Goal: Book appointment/travel/reservation

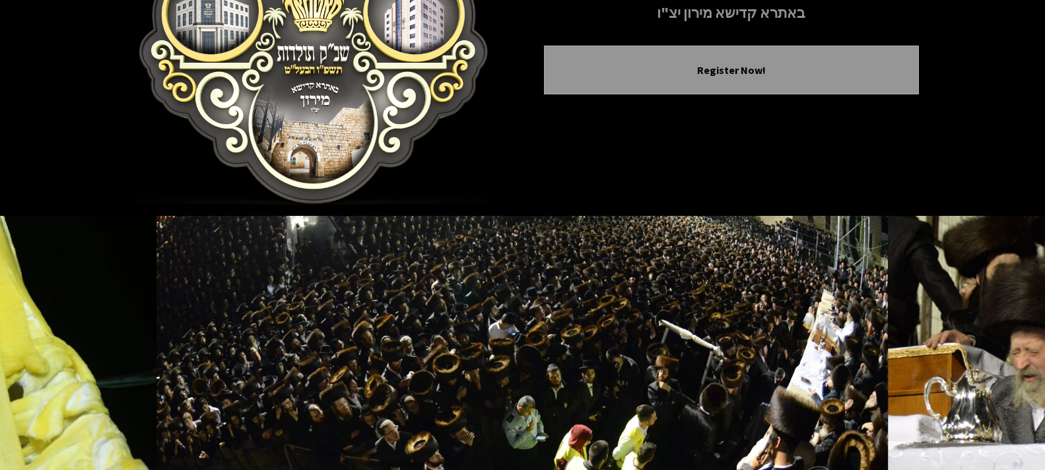
scroll to position [38, 0]
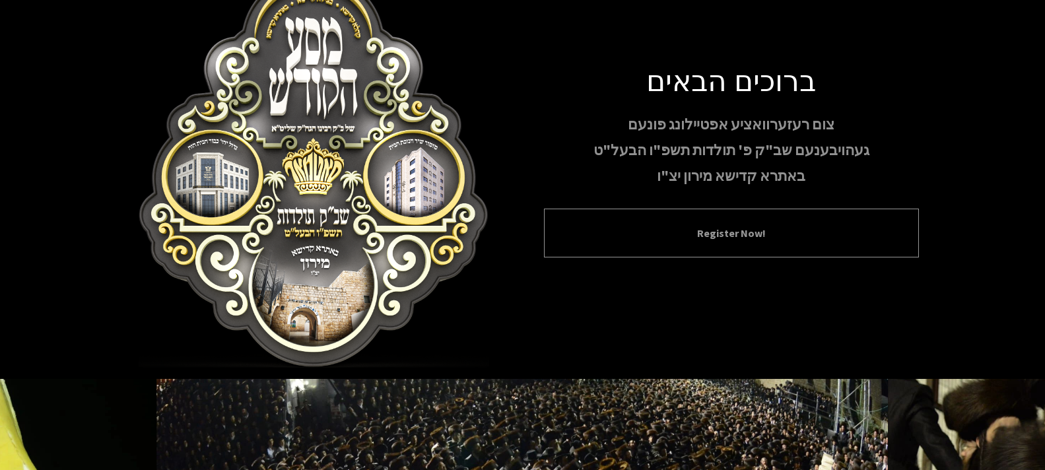
click at [745, 234] on button "Register Now!" at bounding box center [731, 233] width 342 height 16
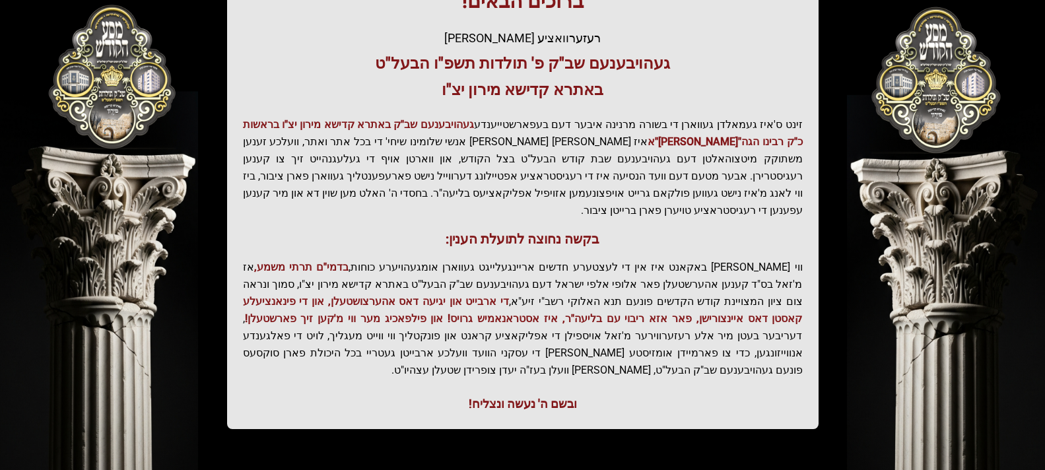
scroll to position [294, 0]
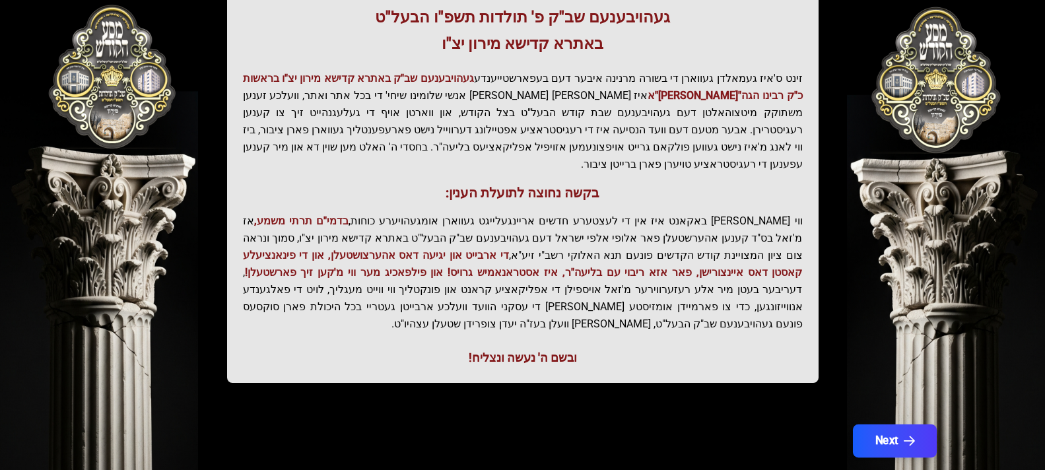
click at [909, 436] on icon "button" at bounding box center [908, 441] width 11 height 11
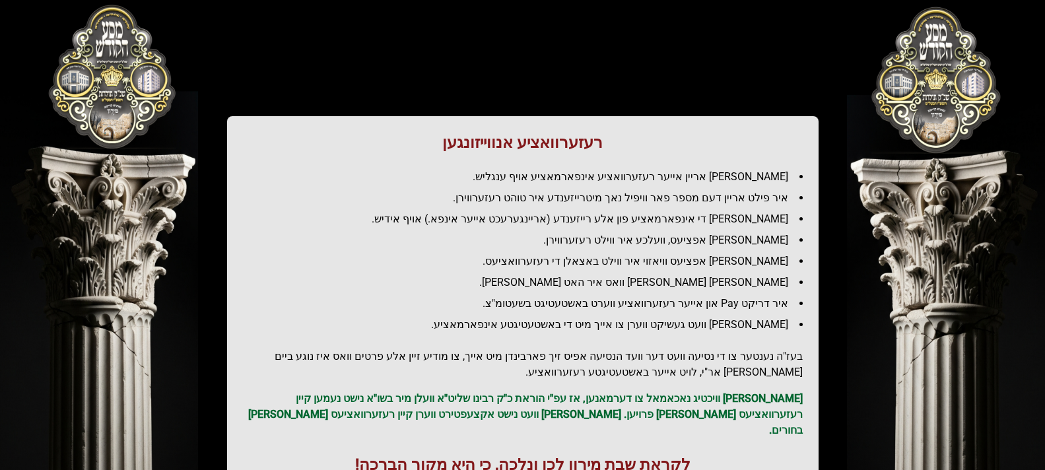
scroll to position [49, 0]
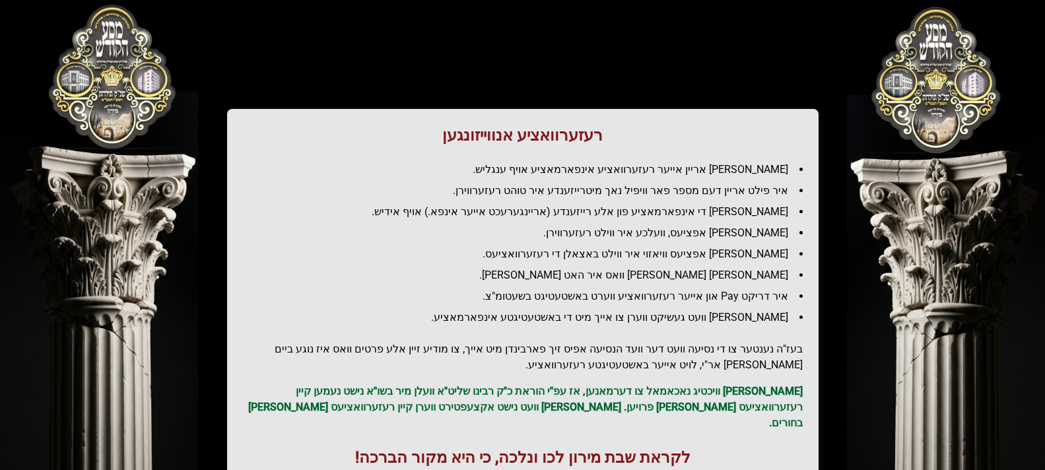
drag, startPoint x: 1049, startPoint y: 249, endPoint x: 876, endPoint y: 402, distance: 231.4
click at [876, 402] on div "רעזערוואציע אנווייזונגען איר לייגט אריין אייער רעזערוואציע אינפארמאציע אויף ענג…" at bounding box center [522, 243] width 845 height 523
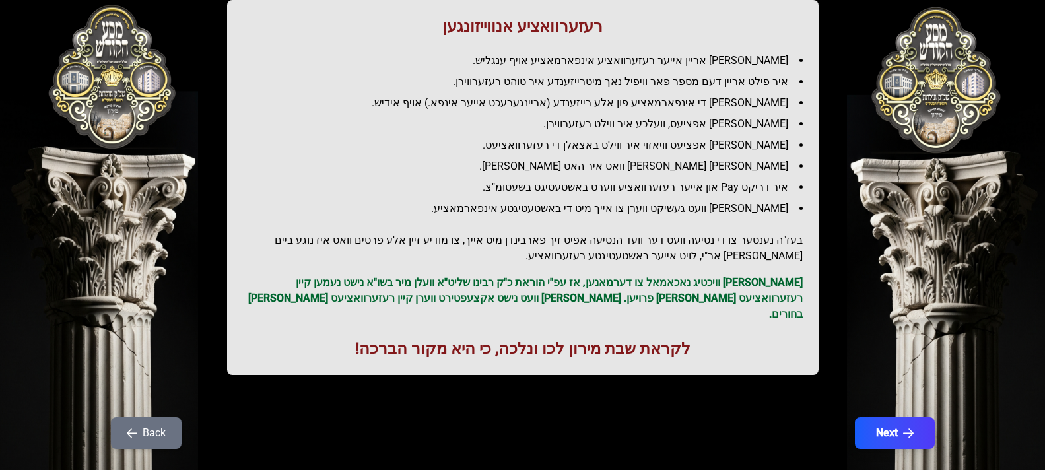
scroll to position [169, 0]
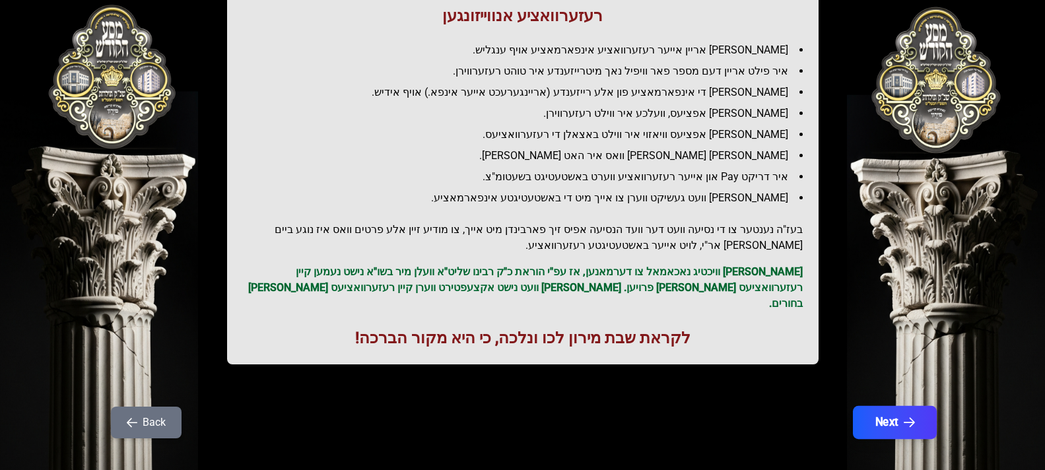
click at [893, 406] on button "Next" at bounding box center [894, 422] width 84 height 33
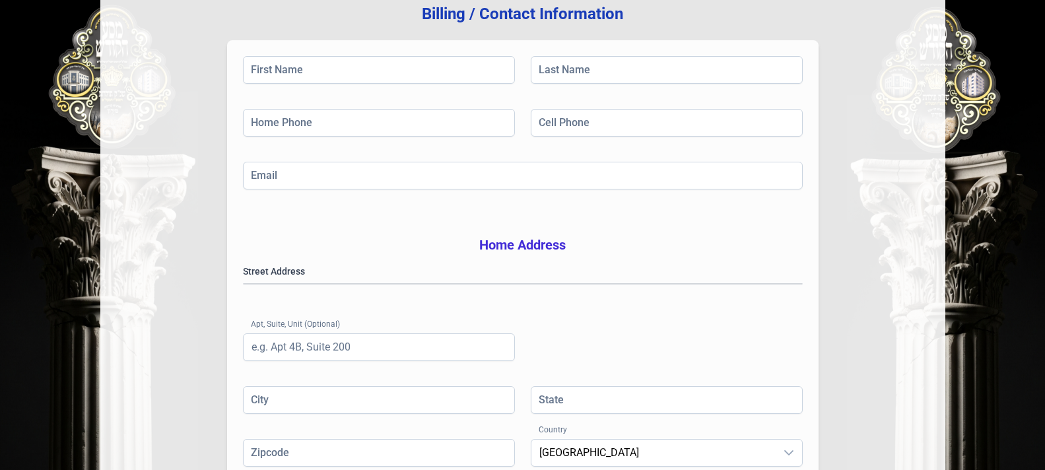
scroll to position [140, 0]
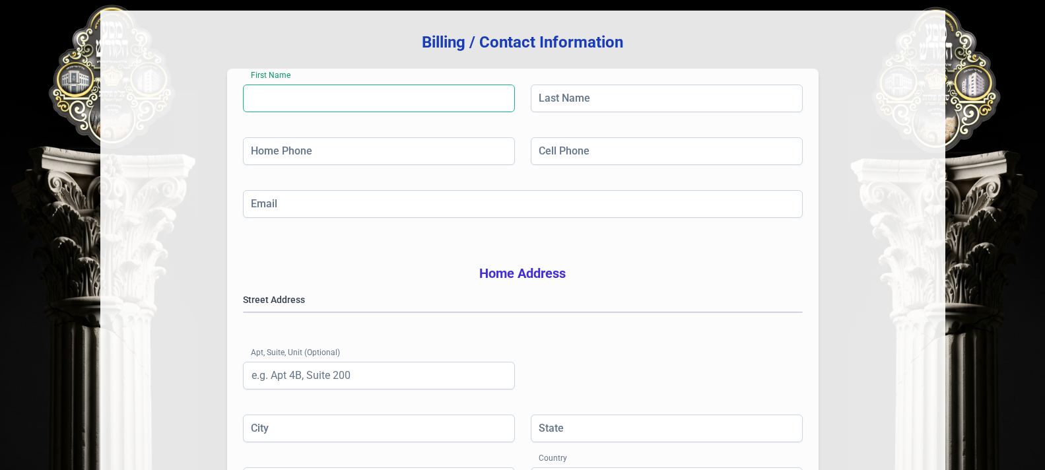
click at [362, 98] on input "First Name" at bounding box center [379, 98] width 272 height 28
type input "[PERSON_NAME]"
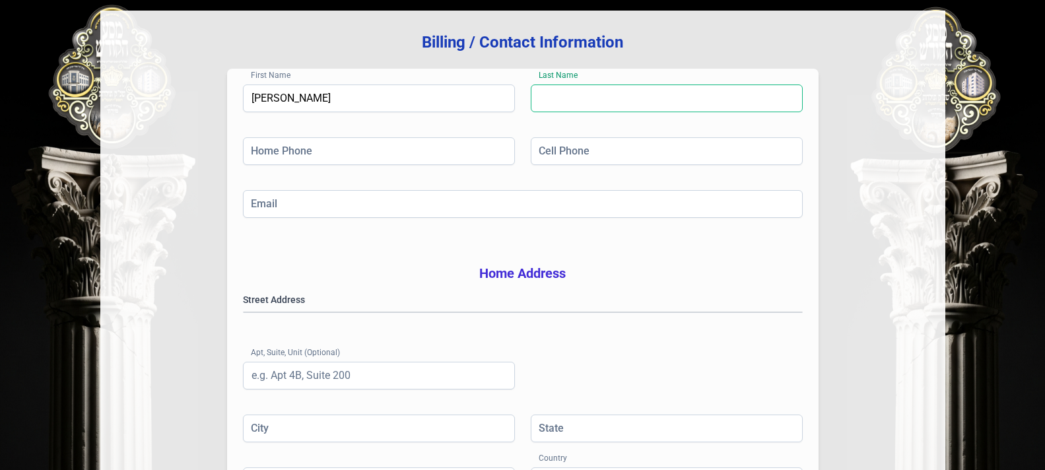
click at [572, 99] on input "Last Name" at bounding box center [667, 98] width 272 height 28
type input "[PERSON_NAME]"
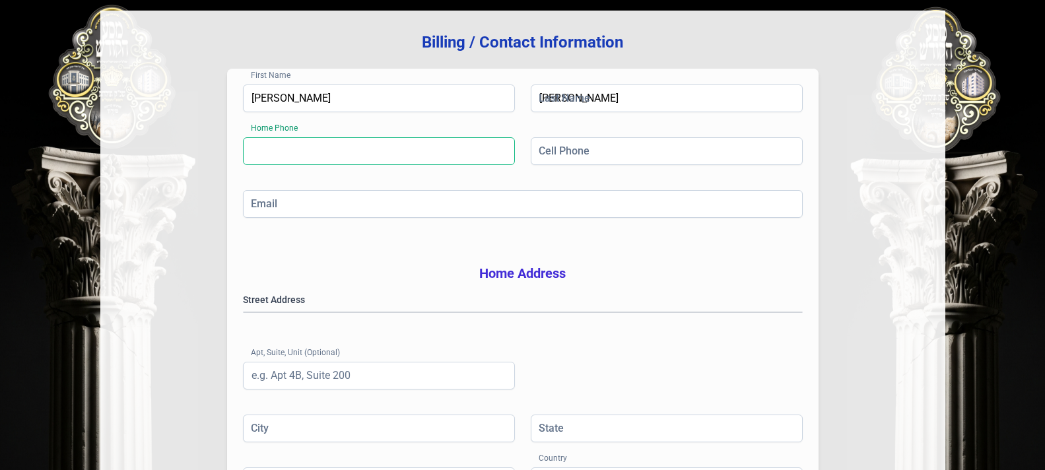
type input "[PHONE_NUMBER]"
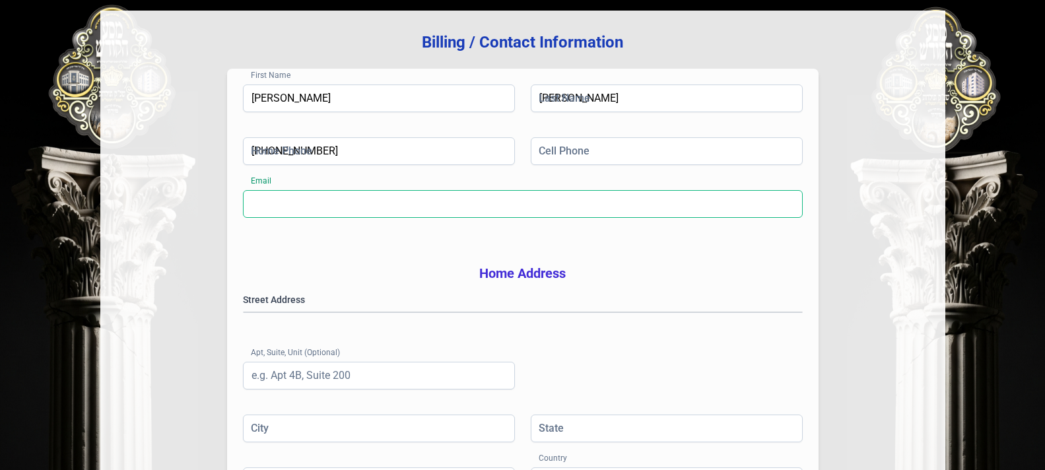
type input "[EMAIL_ADDRESS][DOMAIN_NAME]"
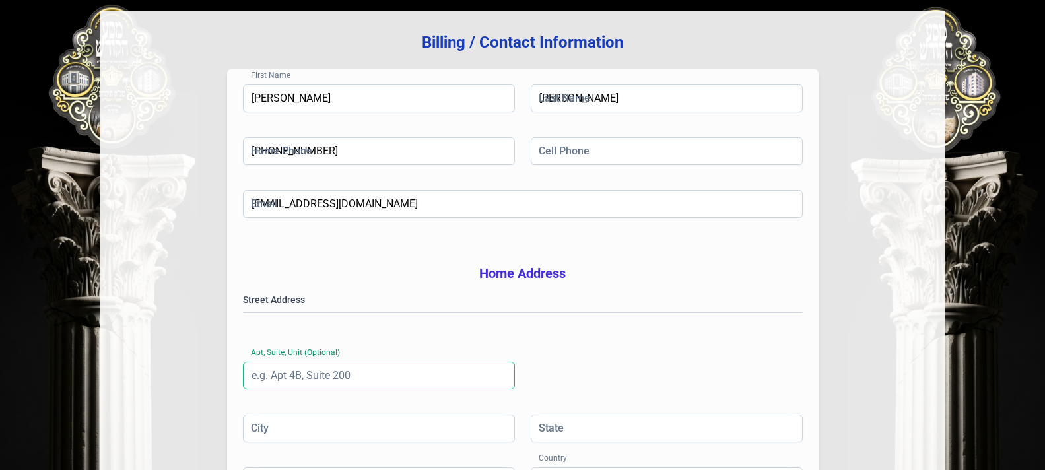
type input "2b"
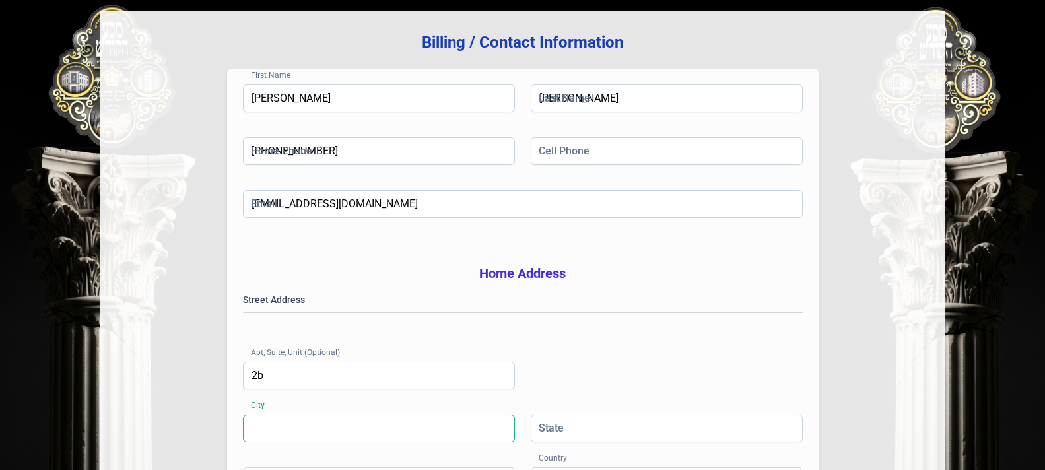
type input "[GEOGRAPHIC_DATA]"
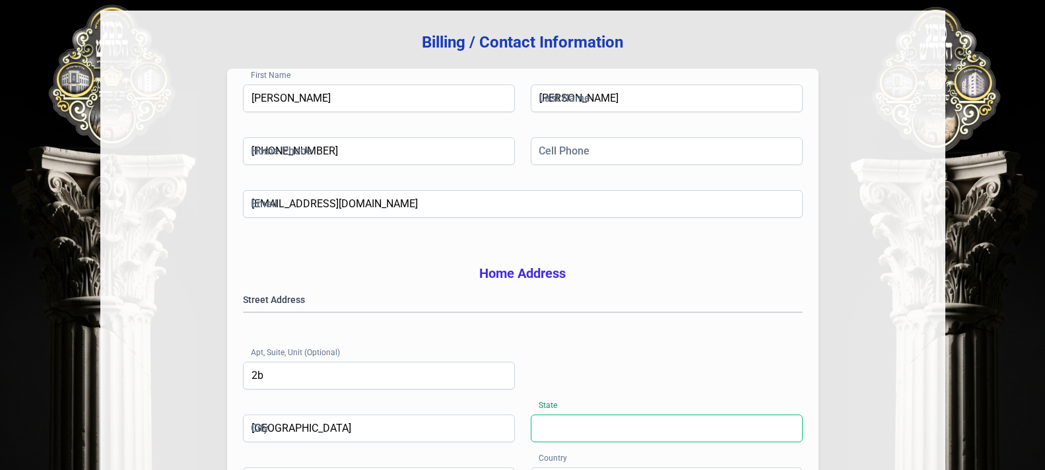
type input "[US_STATE]"
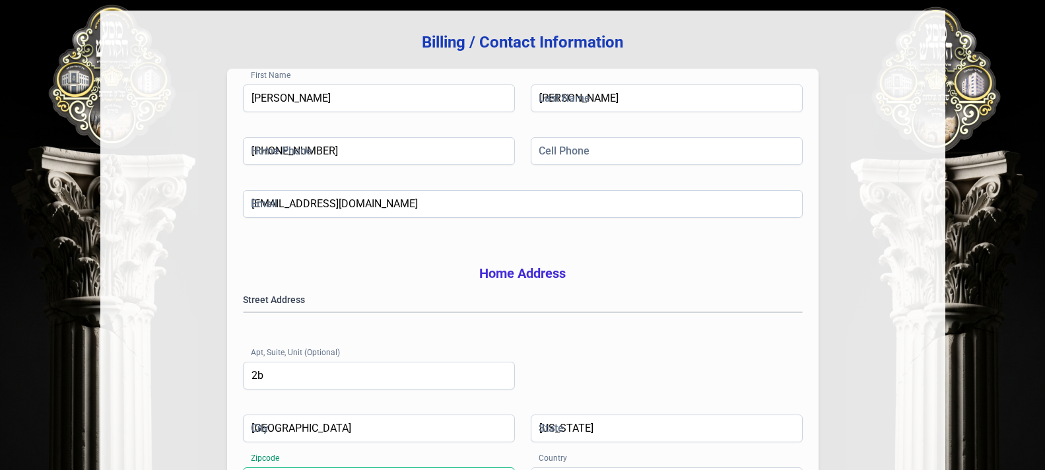
type input "11205-1545"
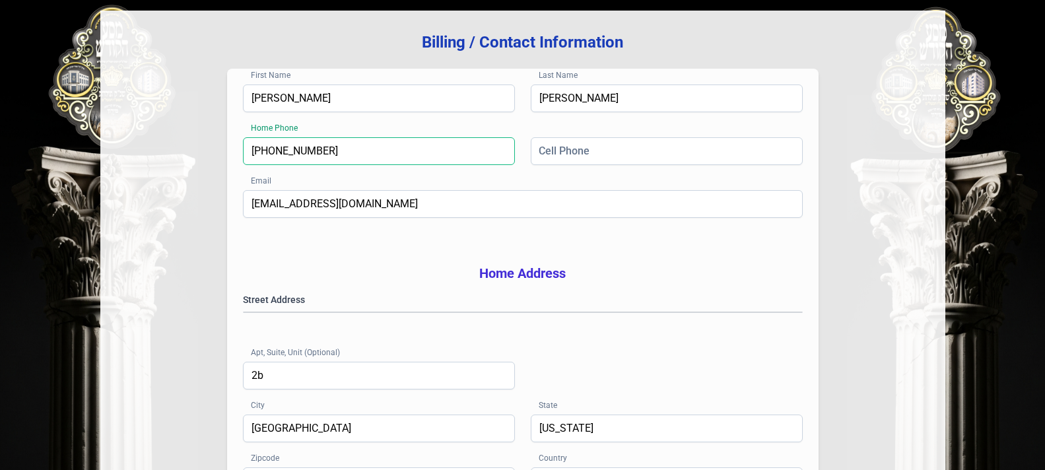
click at [360, 149] on input "[PHONE_NUMBER]" at bounding box center [379, 151] width 272 height 28
type input "(9"
type input "[PHONE_NUMBER]"
click at [587, 158] on input "Cell Phone" at bounding box center [667, 151] width 272 height 28
type input "[PHONE_NUMBER]"
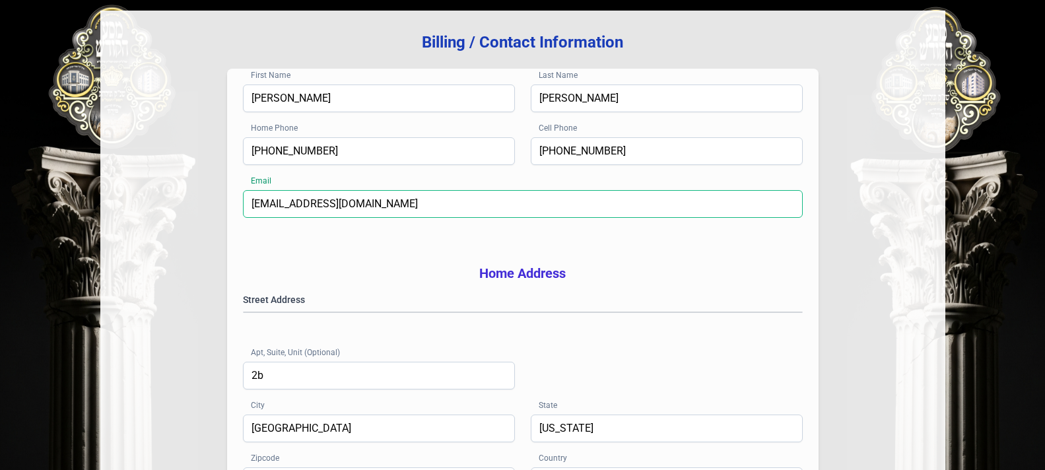
click at [465, 217] on input "[EMAIL_ADDRESS][DOMAIN_NAME]" at bounding box center [523, 204] width 560 height 28
click at [462, 207] on input "[EMAIL_ADDRESS][DOMAIN_NAME]" at bounding box center [523, 204] width 560 height 28
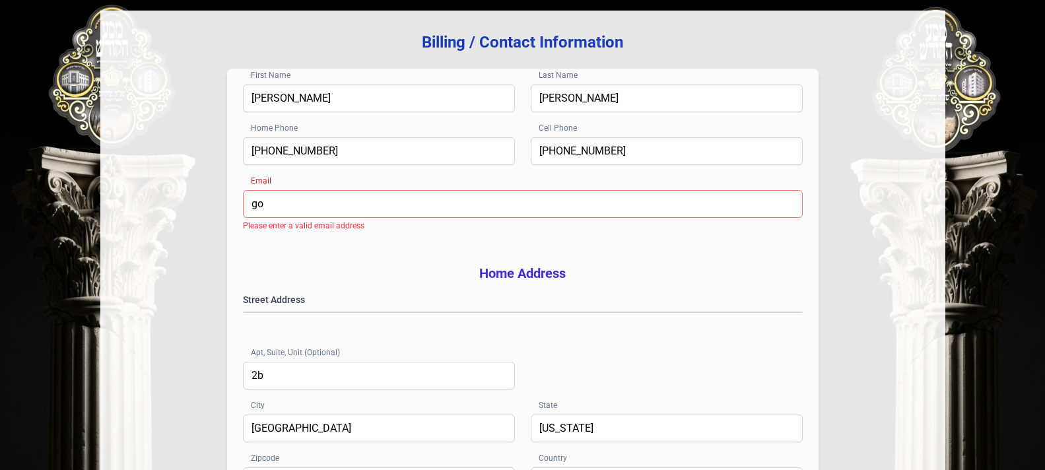
type input "g"
type input "[EMAIL_ADDRESS][DOMAIN_NAME]"
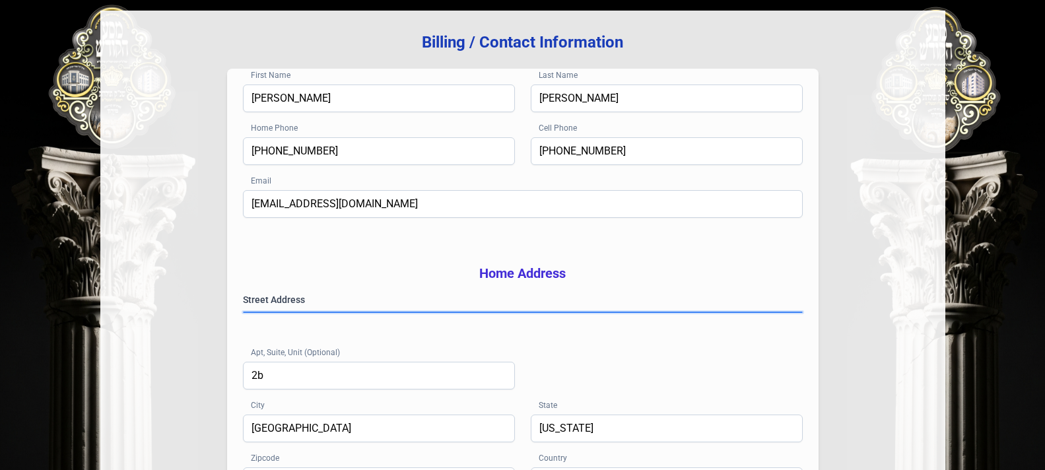
click at [243, 312] on gmp-place-autocomplete at bounding box center [243, 312] width 0 height 0
type input "NY"
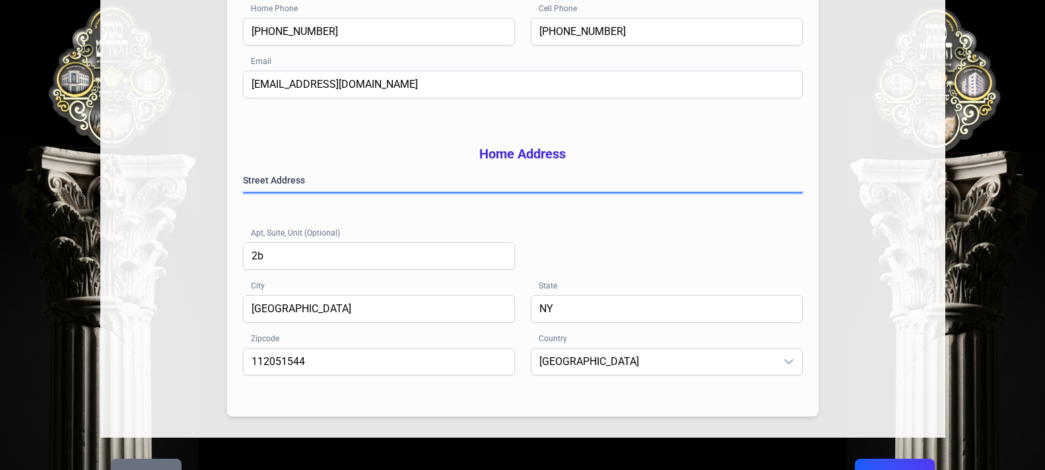
scroll to position [306, 0]
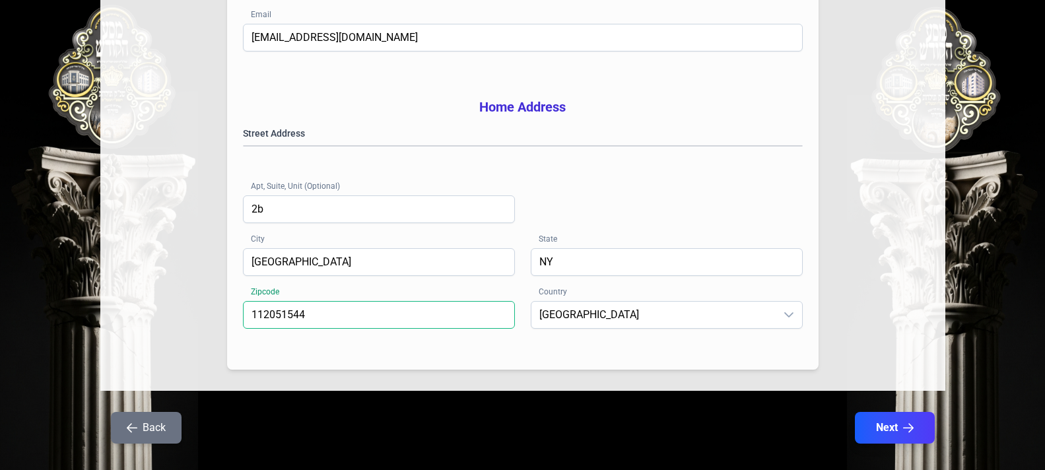
click at [306, 329] on input "112051544" at bounding box center [379, 315] width 272 height 28
type input "11205"
click at [352, 354] on div "Zipcode 11205 Country [GEOGRAPHIC_DATA]" at bounding box center [523, 327] width 560 height 53
click at [894, 444] on button "Next" at bounding box center [894, 427] width 84 height 33
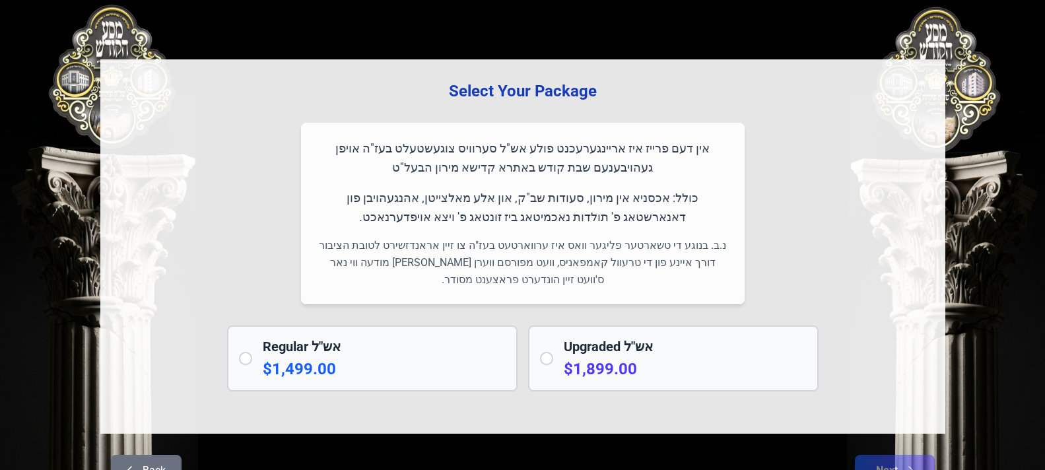
scroll to position [0, 0]
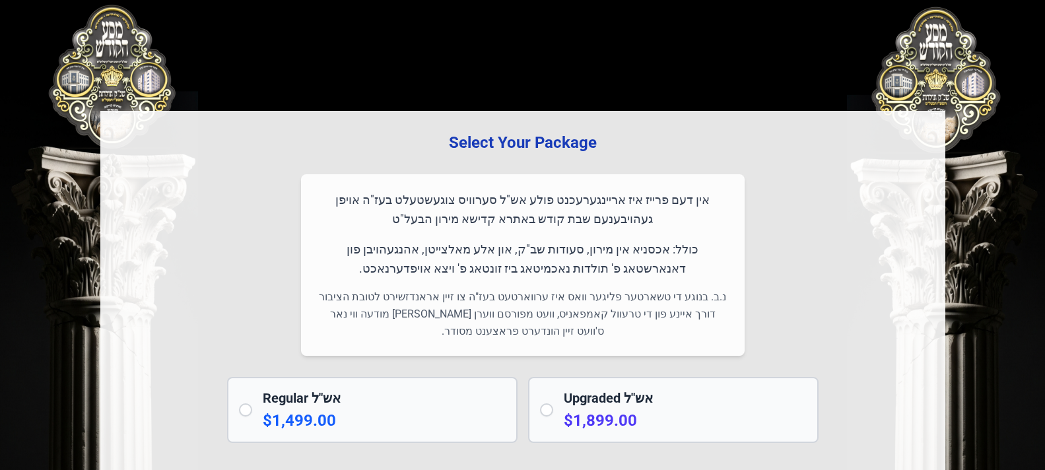
click at [547, 410] on input "radio" at bounding box center [546, 409] width 13 height 13
radio input "true"
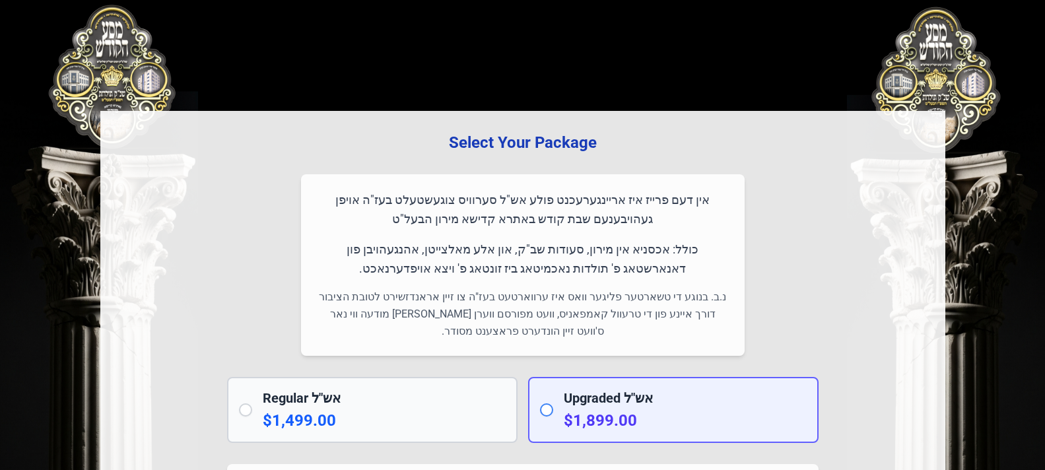
click at [547, 409] on input "radio" at bounding box center [546, 409] width 13 height 13
click at [562, 412] on div "Upgraded אש"ל $1,899.00" at bounding box center [673, 410] width 290 height 66
click at [543, 408] on input "radio" at bounding box center [546, 409] width 13 height 13
click at [240, 407] on input "radio" at bounding box center [245, 409] width 13 height 13
radio input "true"
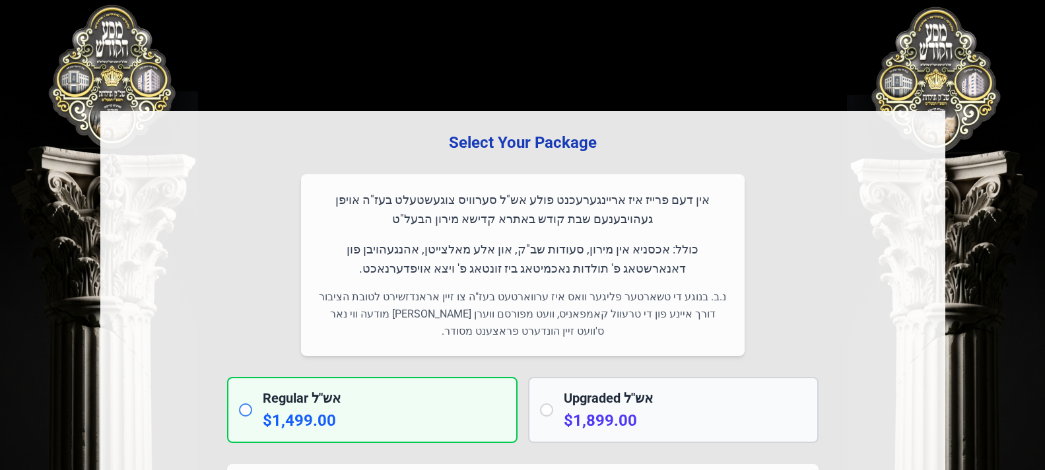
click at [544, 411] on input "radio" at bounding box center [546, 409] width 13 height 13
radio input "true"
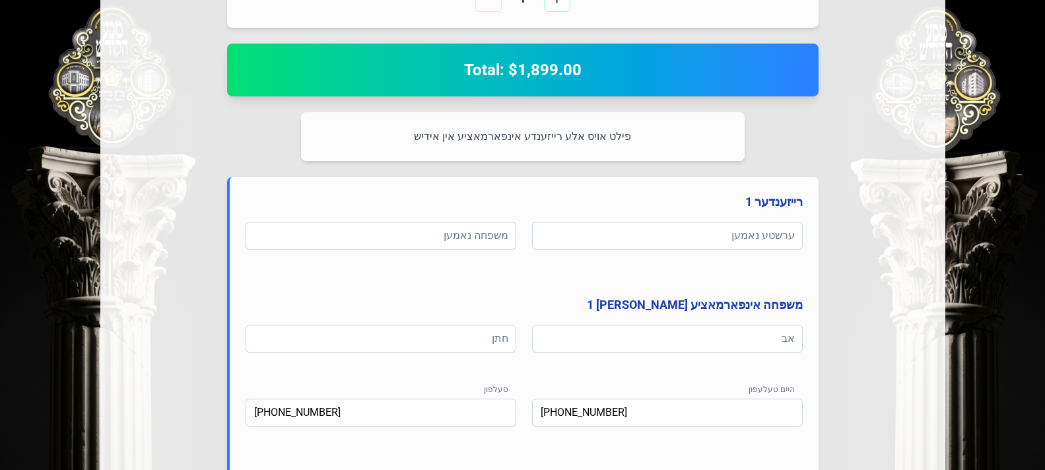
scroll to position [527, 0]
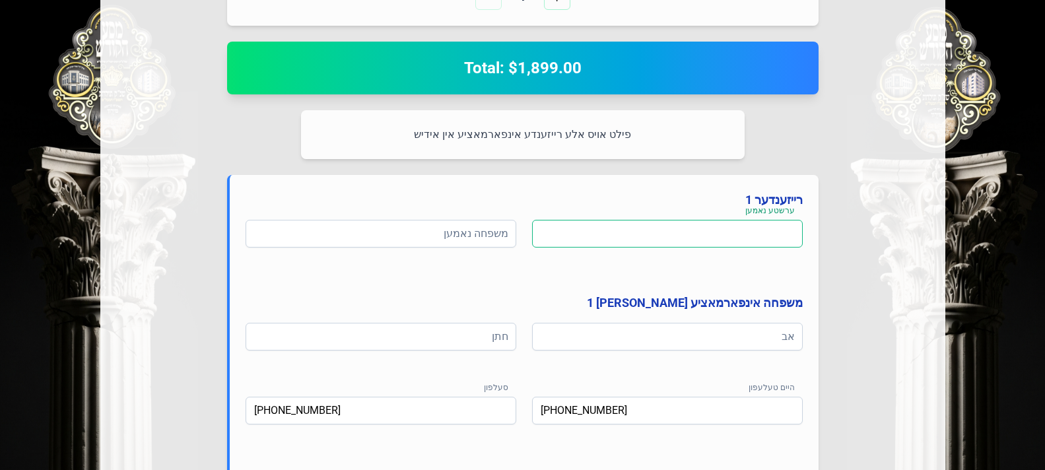
click at [721, 233] on input at bounding box center [667, 234] width 271 height 28
click at [712, 233] on input at bounding box center [667, 234] width 271 height 28
type input "e"
